Goal: Information Seeking & Learning: Understand process/instructions

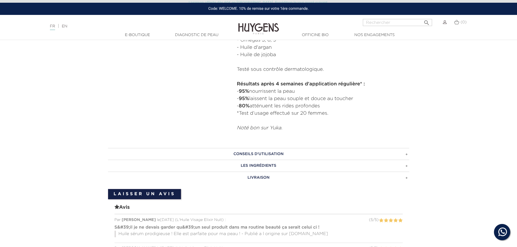
scroll to position [326, 0]
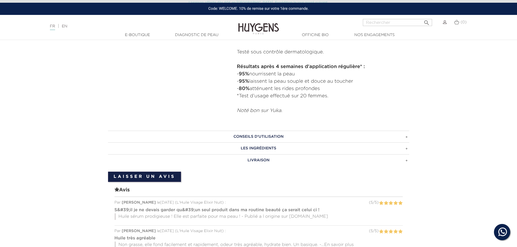
click at [321, 137] on h3 "CONSEILS D'UTILISATION" at bounding box center [258, 137] width 301 height 12
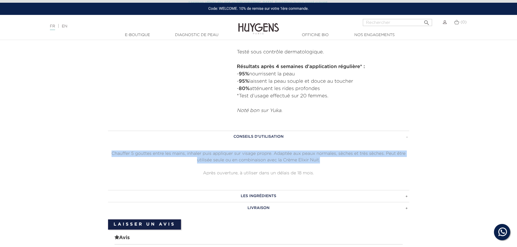
drag, startPoint x: 110, startPoint y: 154, endPoint x: 334, endPoint y: 161, distance: 224.0
click at [334, 161] on p "Chauffer 5 gouttes entre les mains, inhaler puis appliquer sur visage propre. A…" at bounding box center [258, 157] width 301 height 13
click at [359, 149] on div "CONSEILS D'UTILISATION Chauffer 5 gouttes entre les mains, inhaler puis appliqu…" at bounding box center [258, 154] width 301 height 46
click at [379, 156] on p "Chauffer 5 gouttes entre les mains, inhaler puis appliquer sur visage propre. A…" at bounding box center [258, 157] width 301 height 13
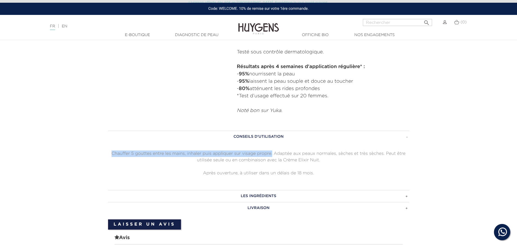
drag, startPoint x: 273, startPoint y: 155, endPoint x: 105, endPoint y: 144, distance: 167.8
click at [105, 144] on div "CONSEILS D'UTILISATION Chauffer 5 gouttes entre les mains, inhaler puis appliqu…" at bounding box center [258, 172] width 309 height 83
copy p "Chauffer 5 gouttes entre les mains, inhaler puis appliquer sur visage propre."
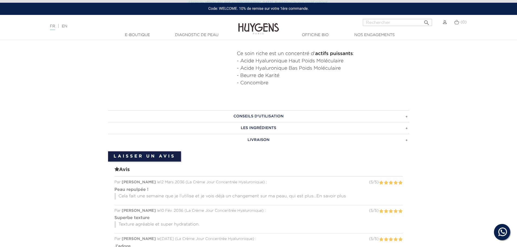
scroll to position [299, 0]
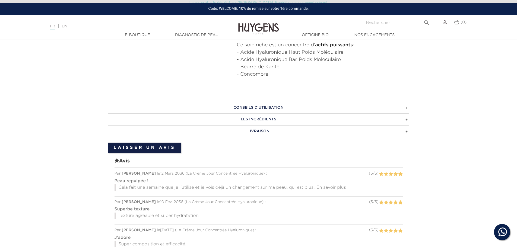
click at [265, 108] on h3 "Conseils d'utilisation" at bounding box center [258, 108] width 301 height 12
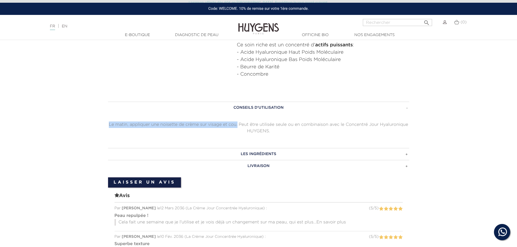
drag, startPoint x: 108, startPoint y: 124, endPoint x: 237, endPoint y: 124, distance: 128.9
click at [237, 124] on p "Le matin, appliquer une noisette de crème sur visage et cou. Peut être utilisée…" at bounding box center [258, 128] width 301 height 13
copy p "Le matin, appliquer une noisette de crème sur visage et cou."
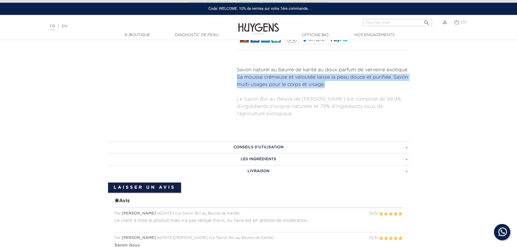
scroll to position [217, 0]
click at [288, 147] on h3 "CONSEILS D'UTILISATION" at bounding box center [258, 147] width 301 height 12
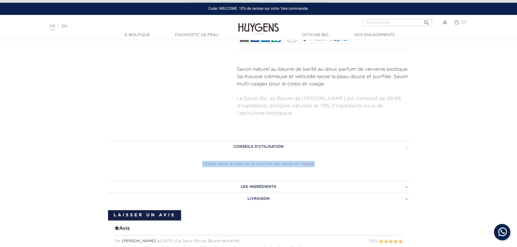
drag, startPoint x: 201, startPoint y: 163, endPoint x: 314, endPoint y: 164, distance: 112.9
click at [314, 164] on p "Utiliser sous le bain ou la douche sur corps et visage." at bounding box center [258, 164] width 301 height 7
copy p "Utiliser sous le bain ou la douche sur corps et visage."
